Goal: Task Accomplishment & Management: Use online tool/utility

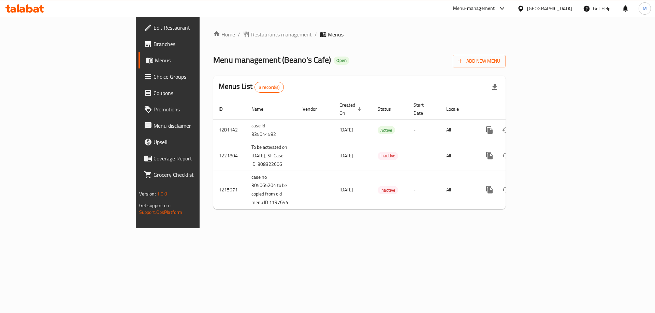
click at [153, 76] on span "Choice Groups" at bounding box center [196, 77] width 86 height 8
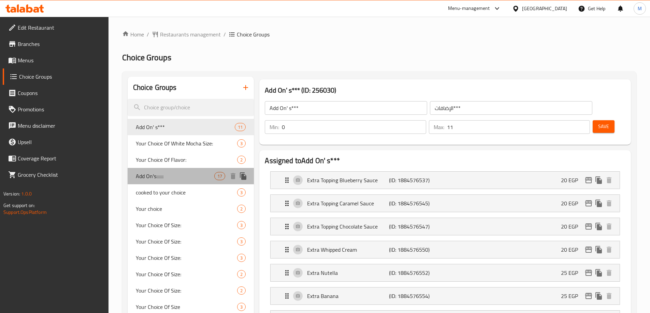
click at [181, 176] on span "Add On's:::::::" at bounding box center [175, 176] width 79 height 8
type input "Add On's:::::::"
type input "الإضافات:::::"
type input "17"
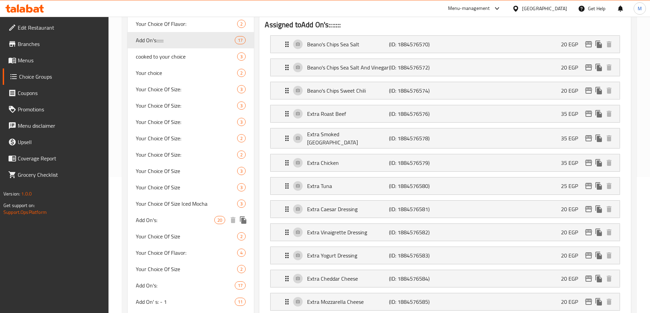
scroll to position [136, 0]
click at [151, 221] on span "Add On's:" at bounding box center [175, 220] width 79 height 8
type input "Add On's:"
type input "الإضافات:"
type input "0"
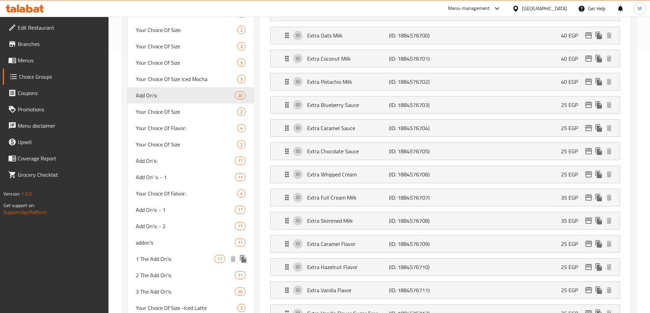
scroll to position [273, 0]
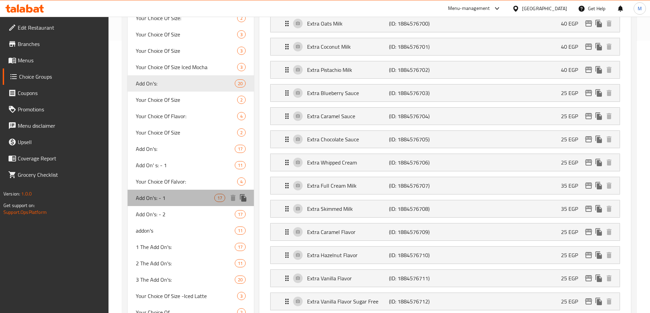
click at [160, 201] on span "Add On's: - 1" at bounding box center [175, 198] width 79 height 8
type input "Add On's: - 1"
type input "الإضافات: - 1"
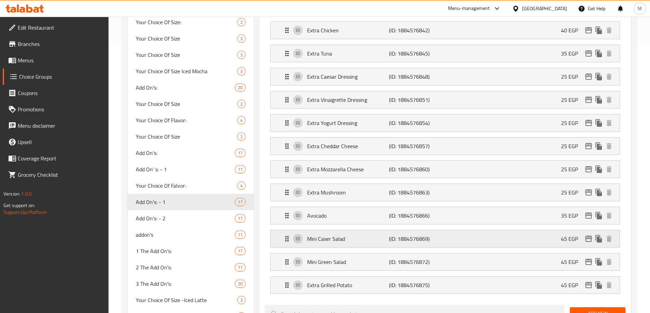
scroll to position [307, 0]
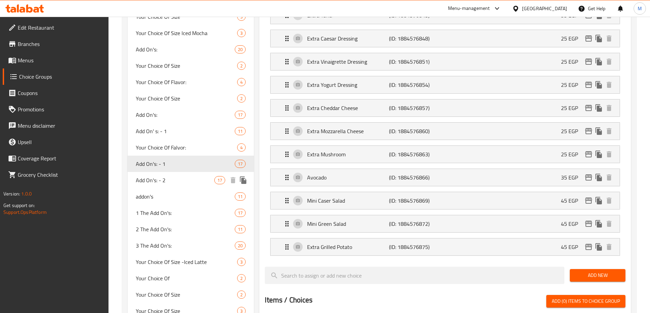
click at [161, 182] on span "Add On's: - 2" at bounding box center [175, 180] width 79 height 8
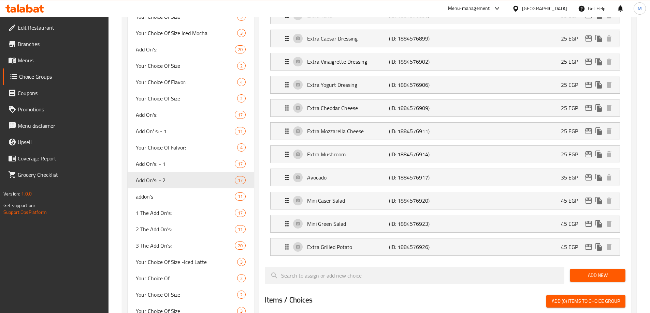
type input "Add On's: - 2"
type input "الإضافات: - 2"
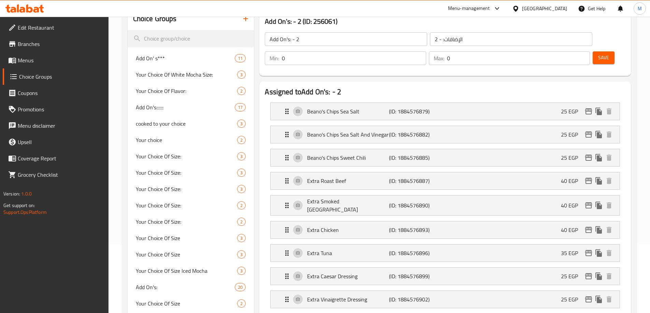
scroll to position [68, 0]
click at [172, 111] on span "Add On's:::::::" at bounding box center [175, 108] width 79 height 8
type input "Add On's:::::::"
type input "الإضافات:::::"
type input "17"
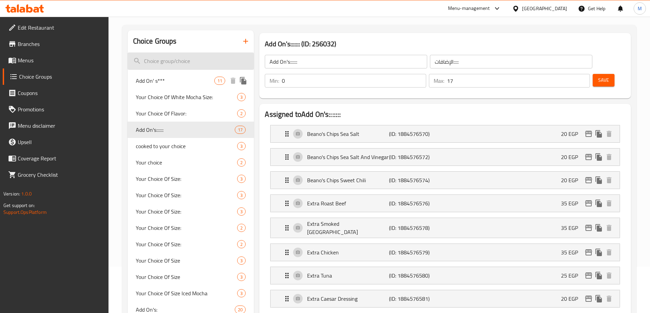
scroll to position [34, 0]
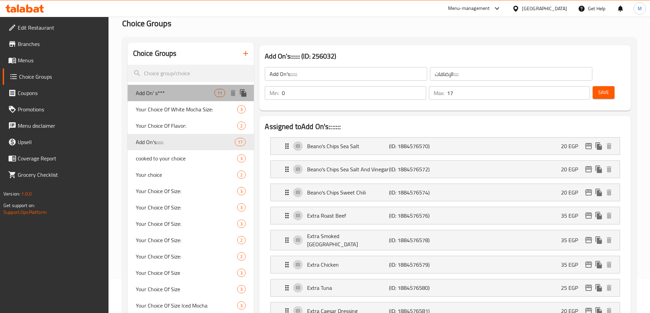
click at [174, 92] on span "Add On' s***" at bounding box center [175, 93] width 79 height 8
type input "Add On' s***"
type input "الإضافات***"
type input "11"
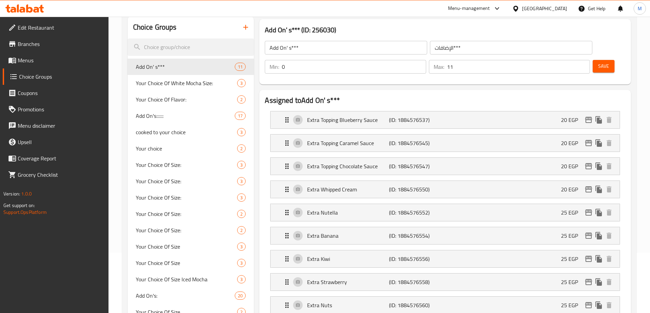
scroll to position [68, 0]
